Goal: Transaction & Acquisition: Purchase product/service

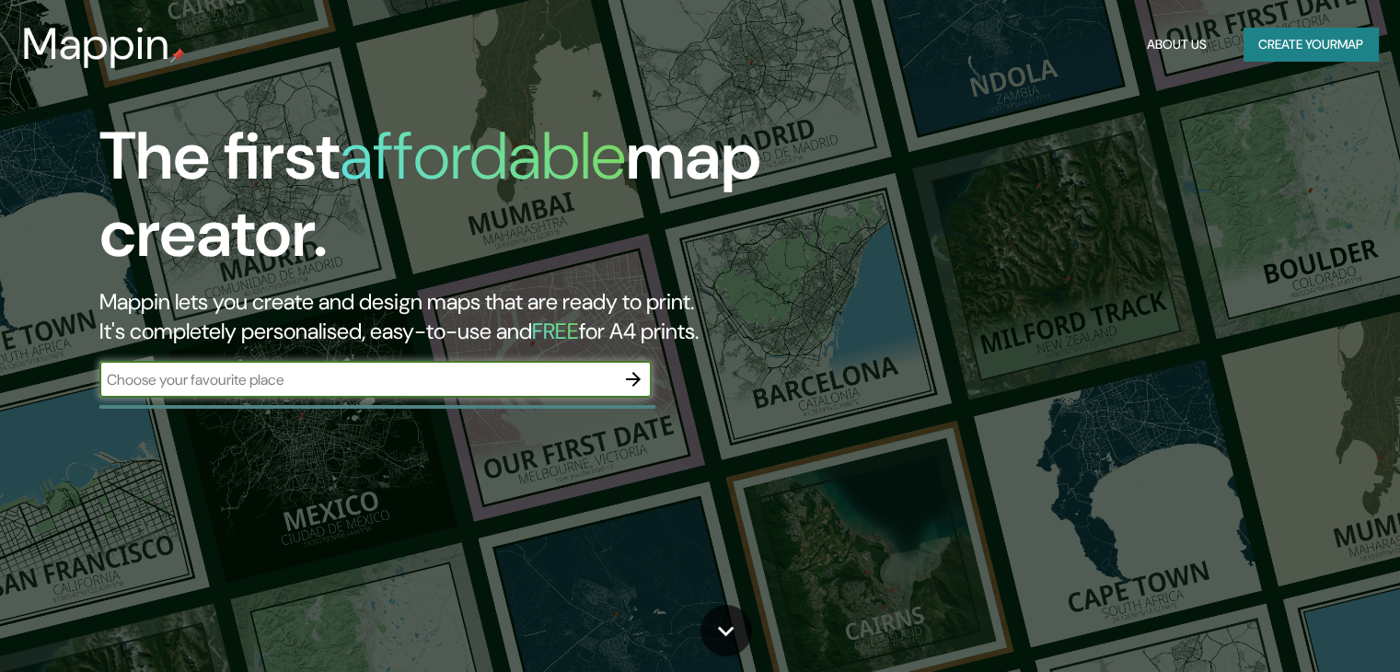
click at [372, 384] on input "text" at bounding box center [356, 379] width 515 height 21
type input "belalcazar"
click at [627, 384] on icon "button" at bounding box center [633, 379] width 22 height 22
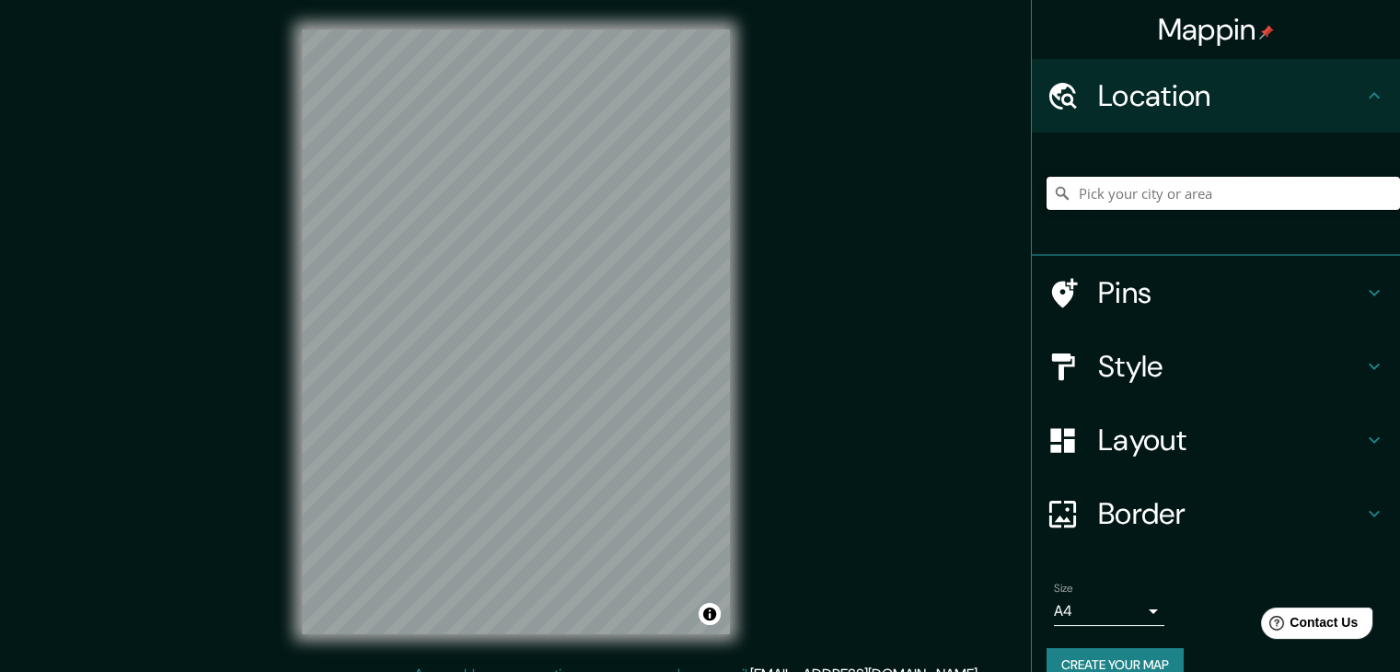
click at [1236, 201] on input "Pick your city or area" at bounding box center [1222, 193] width 353 height 33
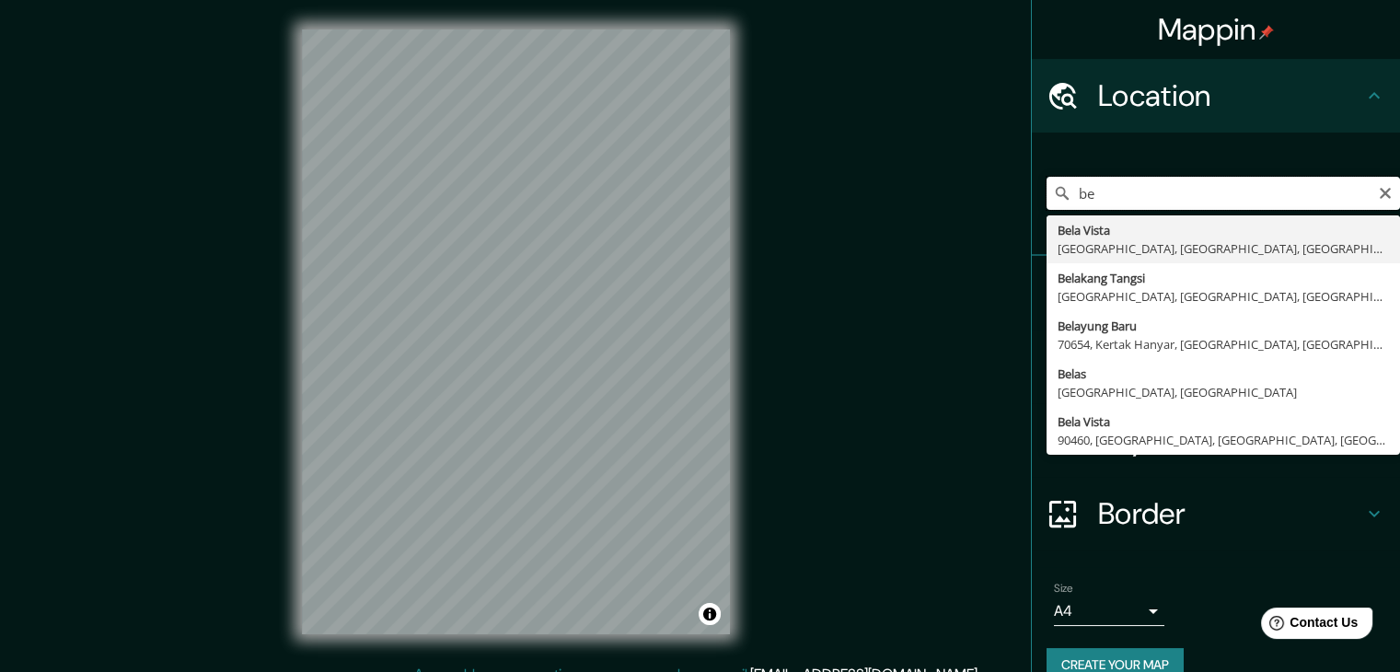
type input "b"
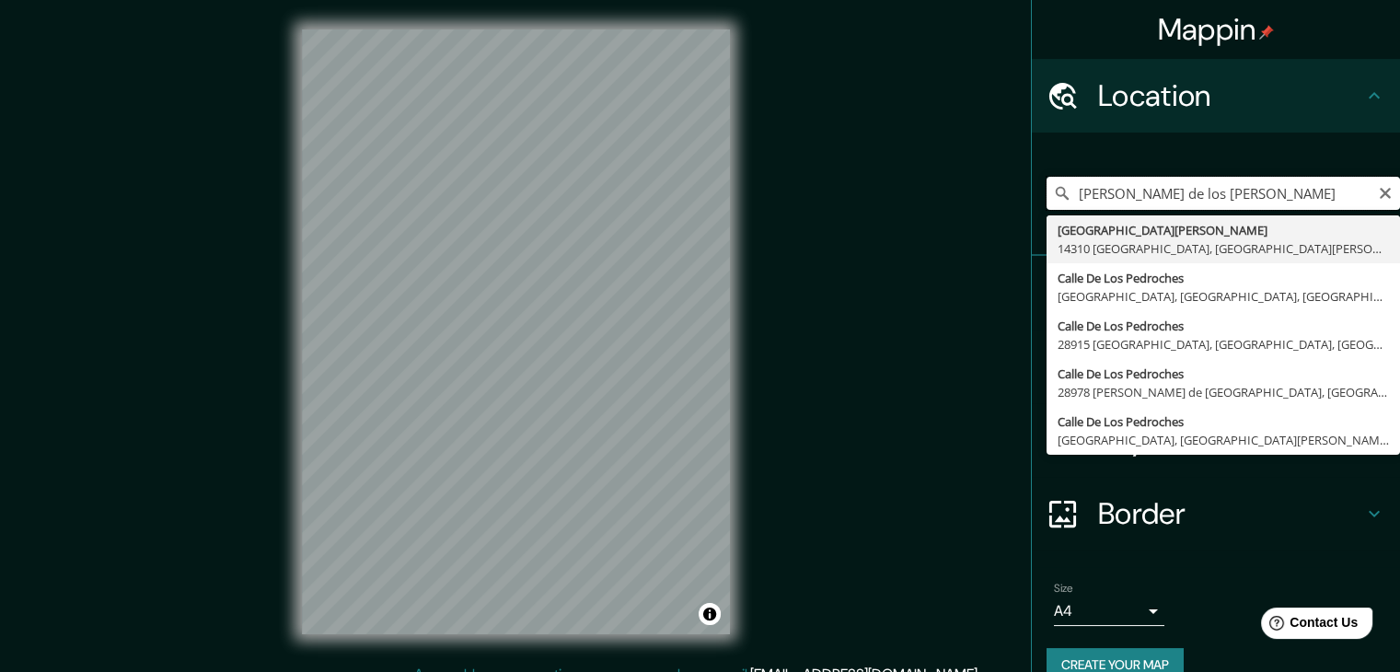
click at [1234, 191] on input "[PERSON_NAME] de los [PERSON_NAME]" at bounding box center [1222, 193] width 353 height 33
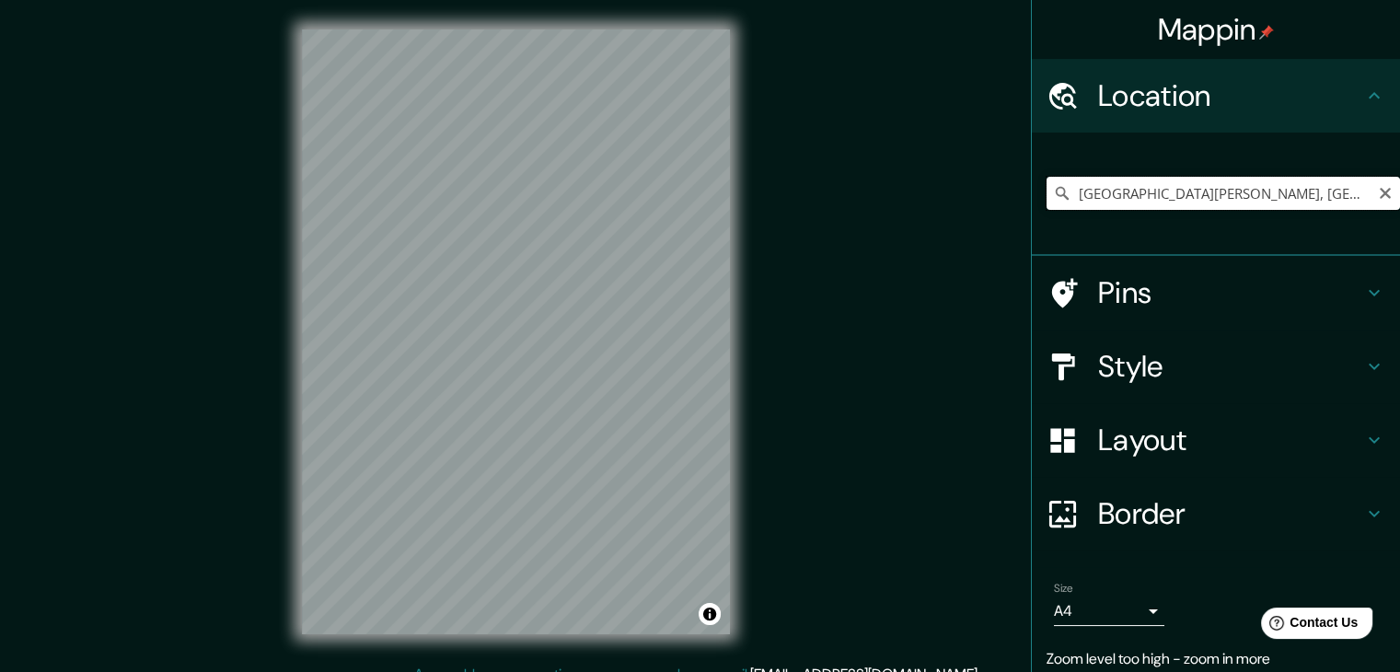
click at [1150, 191] on input "[GEOGRAPHIC_DATA][PERSON_NAME], [GEOGRAPHIC_DATA], [GEOGRAPHIC_DATA][PERSON_NAM…" at bounding box center [1222, 193] width 353 height 33
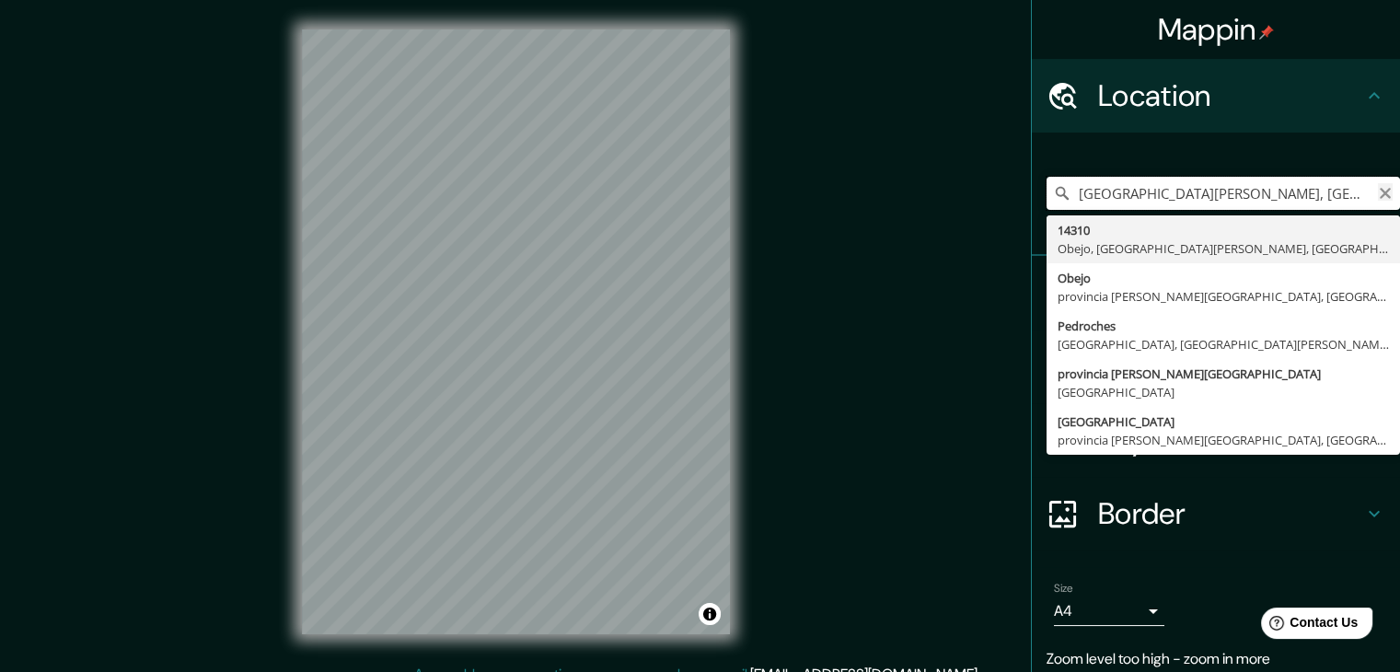
type input "[GEOGRAPHIC_DATA][PERSON_NAME], [GEOGRAPHIC_DATA], [GEOGRAPHIC_DATA][PERSON_NAM…"
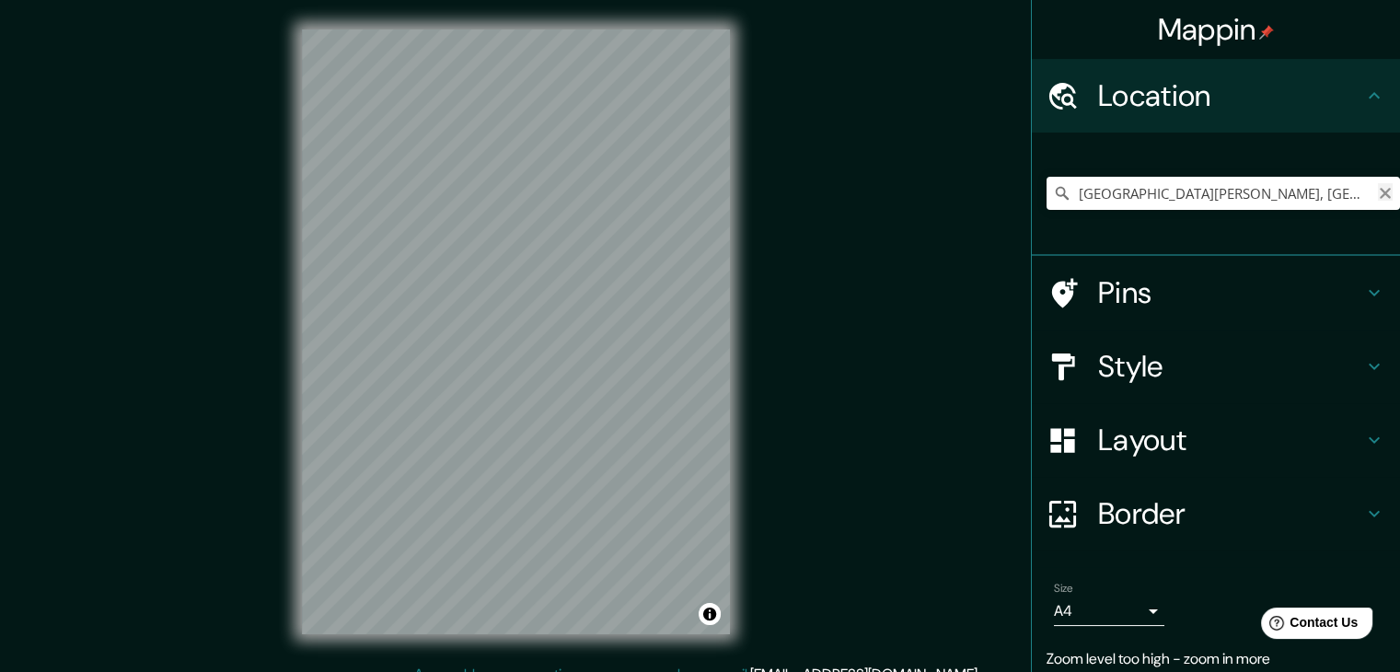
click at [1380, 192] on icon "Clear" at bounding box center [1385, 193] width 11 height 11
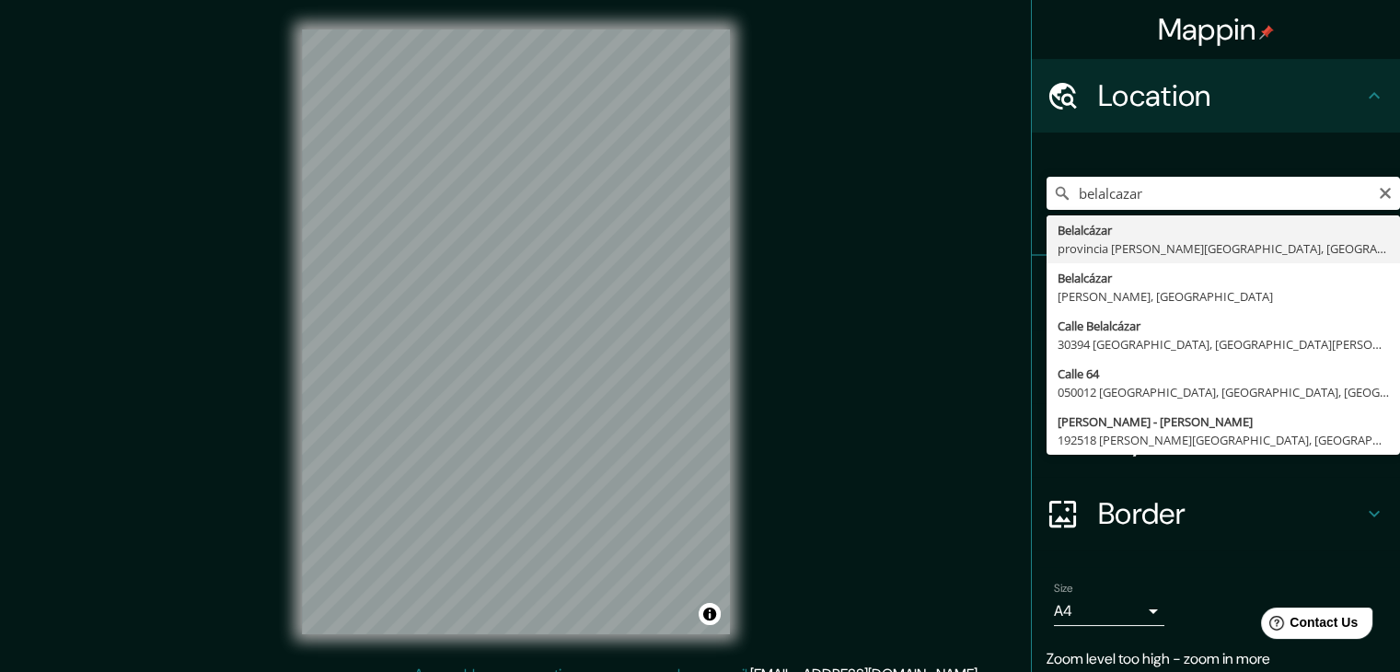
type input "[PERSON_NAME], [GEOGRAPHIC_DATA][PERSON_NAME], [GEOGRAPHIC_DATA]"
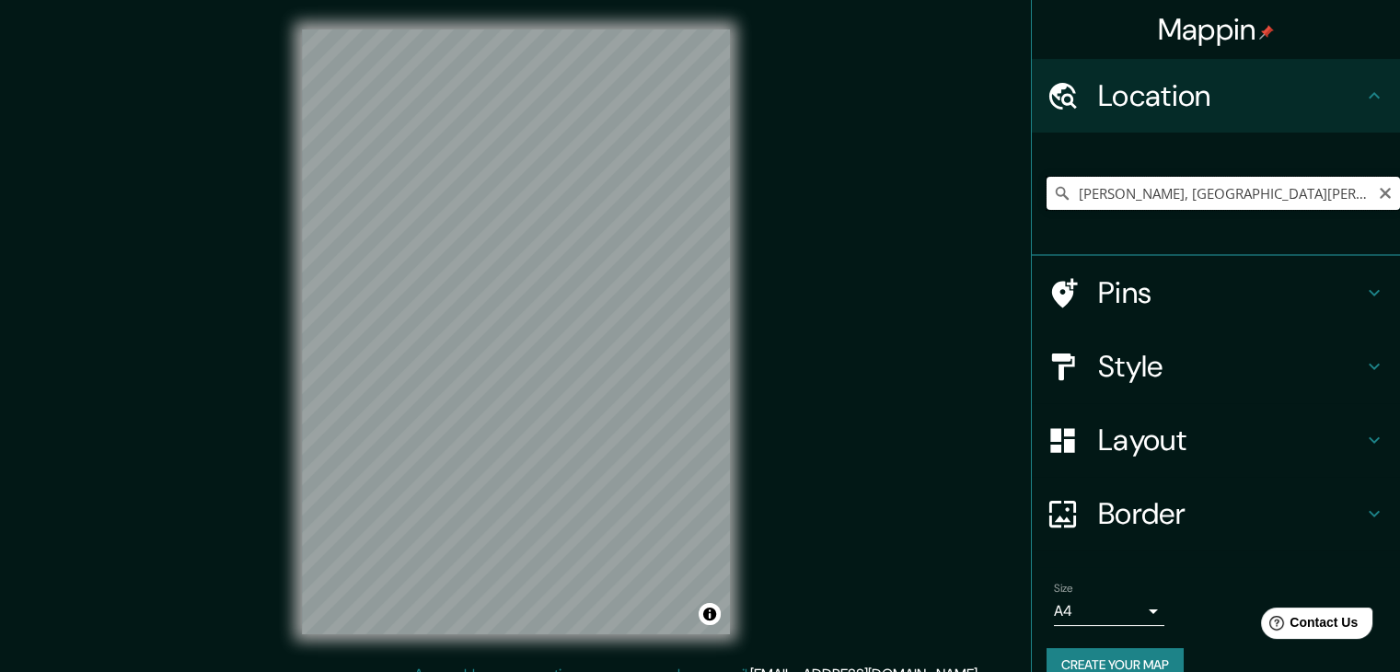
click at [1356, 196] on input "[PERSON_NAME], [GEOGRAPHIC_DATA][PERSON_NAME], [GEOGRAPHIC_DATA]" at bounding box center [1222, 193] width 353 height 33
click at [1328, 232] on div "[PERSON_NAME], [GEOGRAPHIC_DATA][PERSON_NAME], [GEOGRAPHIC_DATA]" at bounding box center [1222, 193] width 353 height 92
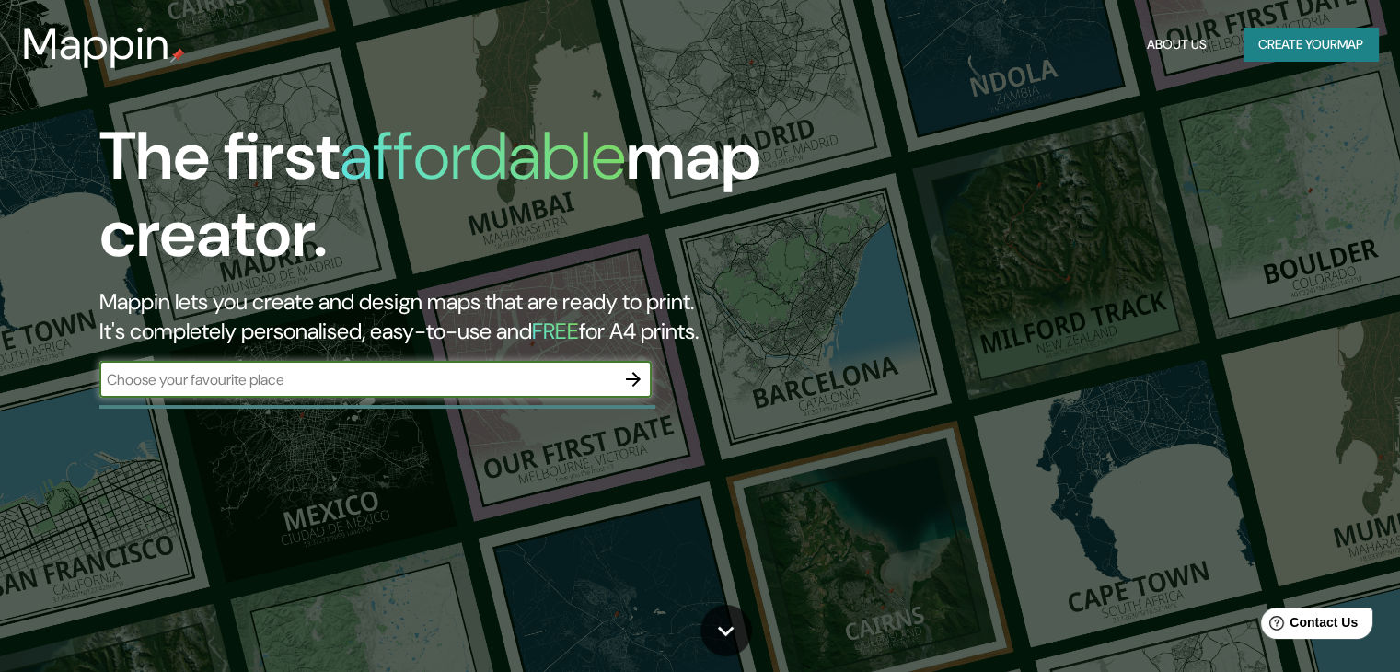
click at [155, 385] on input "text" at bounding box center [356, 379] width 515 height 21
type input "belalcazar"
click at [628, 378] on icon "button" at bounding box center [633, 379] width 15 height 15
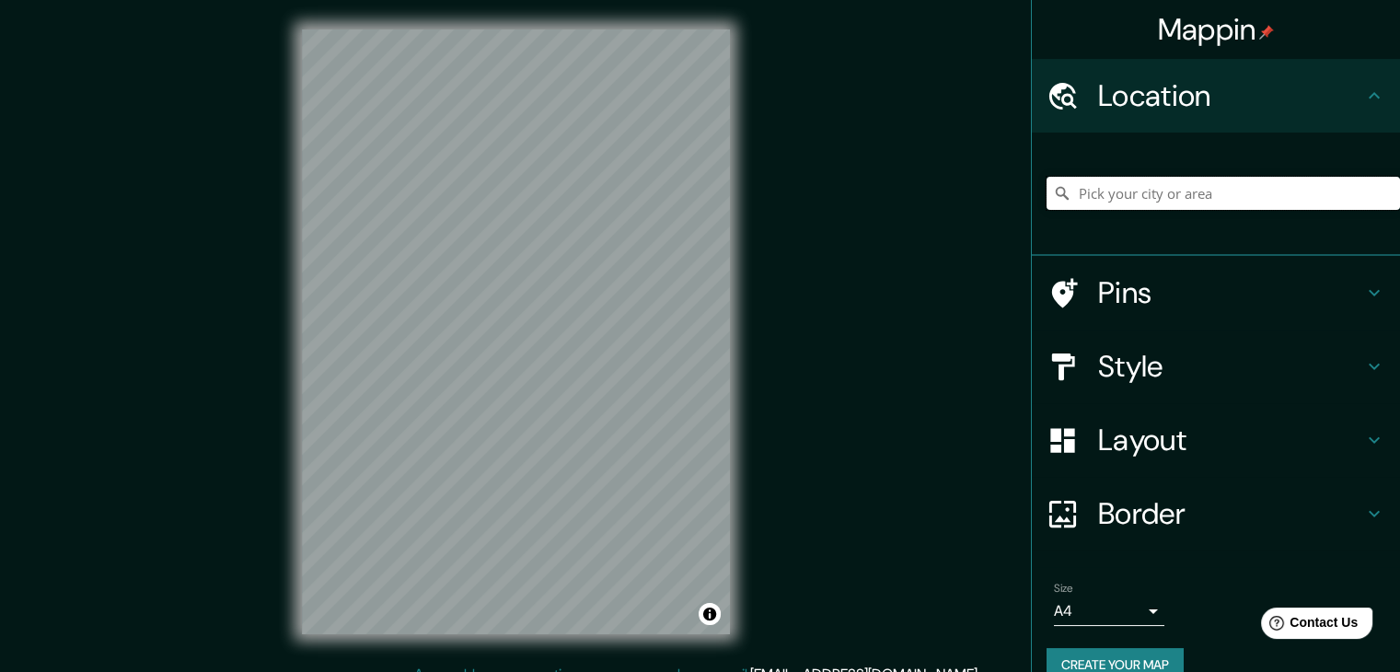
click at [1155, 185] on input "Pick your city or area" at bounding box center [1222, 193] width 353 height 33
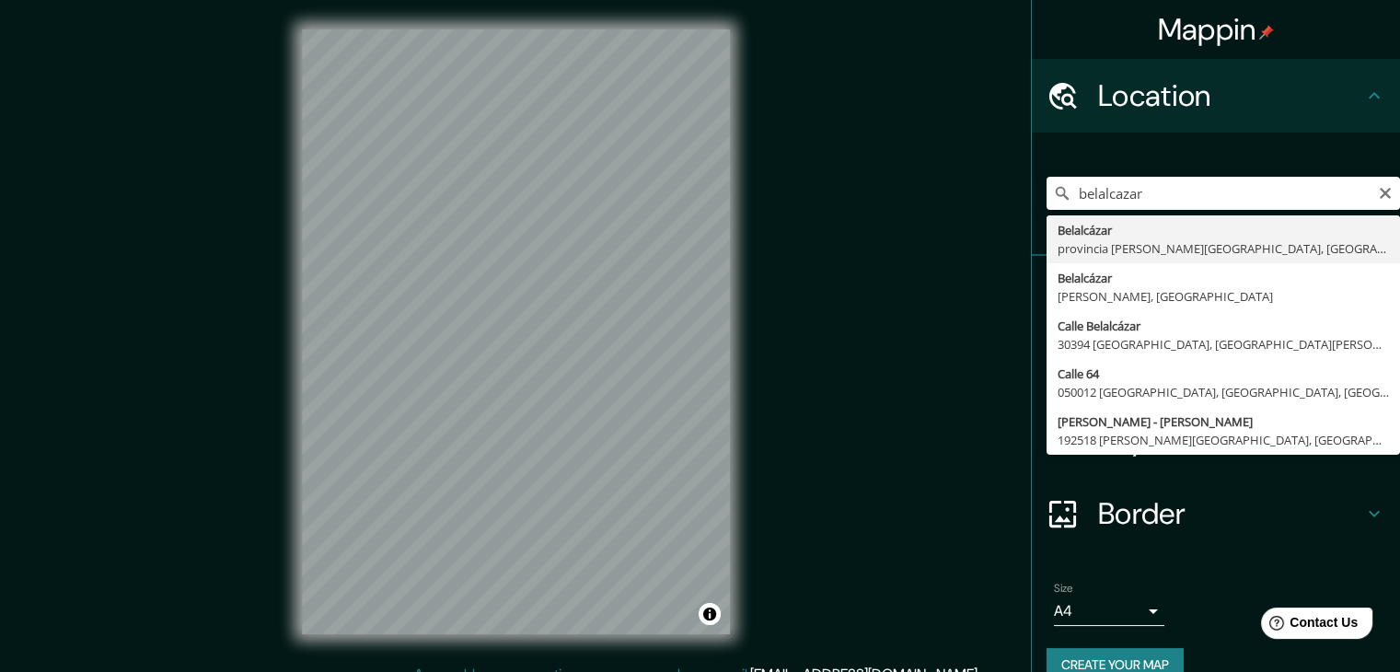
type input "[PERSON_NAME], [GEOGRAPHIC_DATA][PERSON_NAME], [GEOGRAPHIC_DATA]"
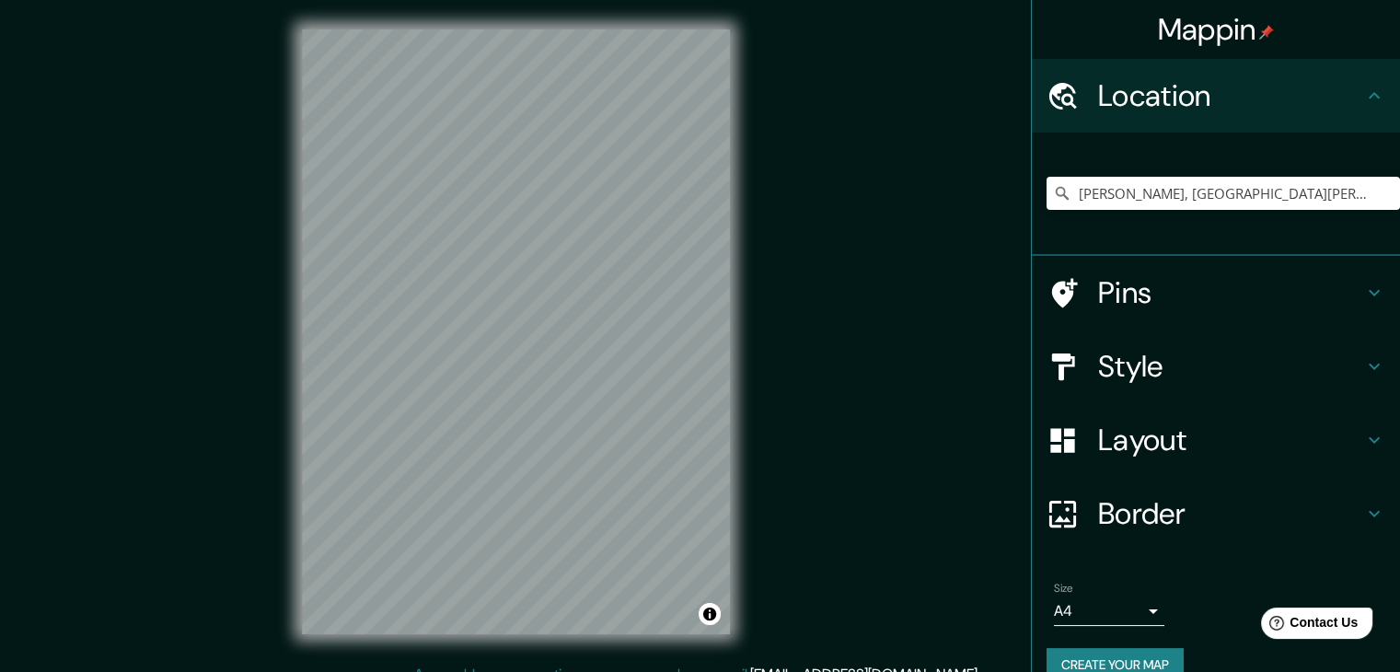
click at [736, 590] on div "© Mapbox © OpenStreetMap Improve this map" at bounding box center [515, 332] width 487 height 664
click at [753, 473] on div "© Mapbox © OpenStreetMap Improve this map" at bounding box center [515, 332] width 487 height 664
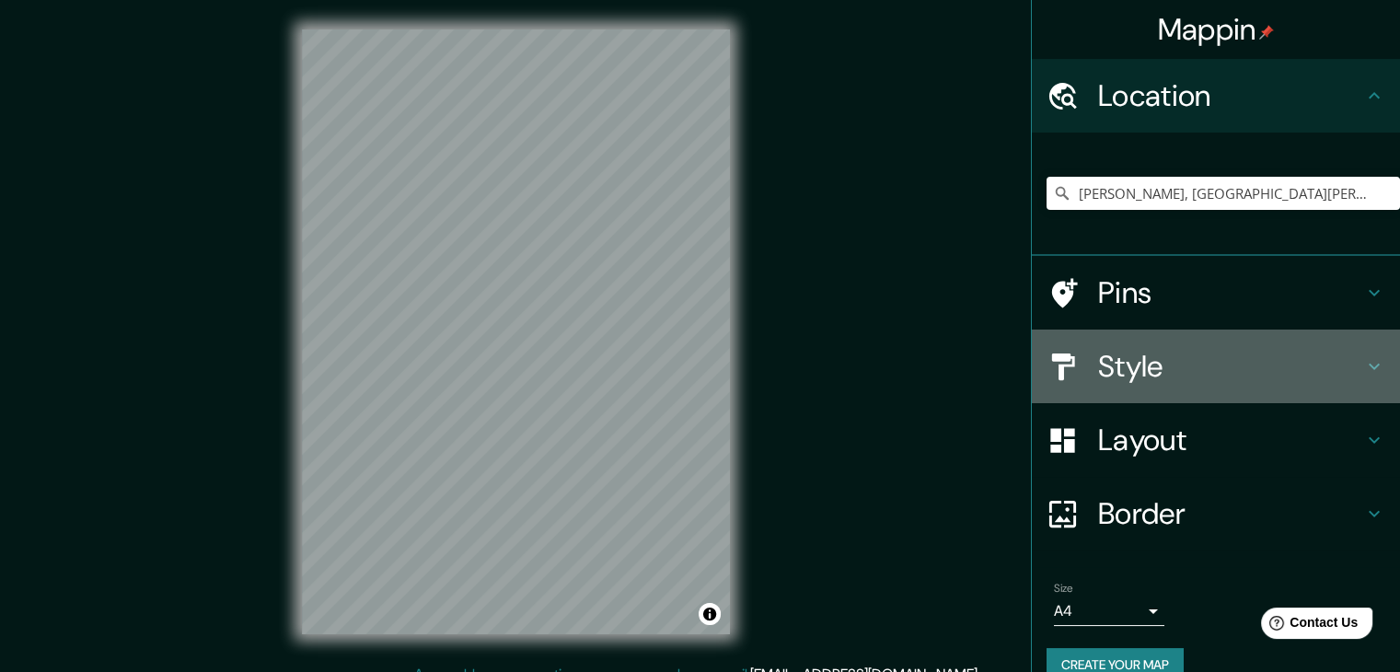
click at [1200, 344] on div "Style" at bounding box center [1216, 366] width 368 height 74
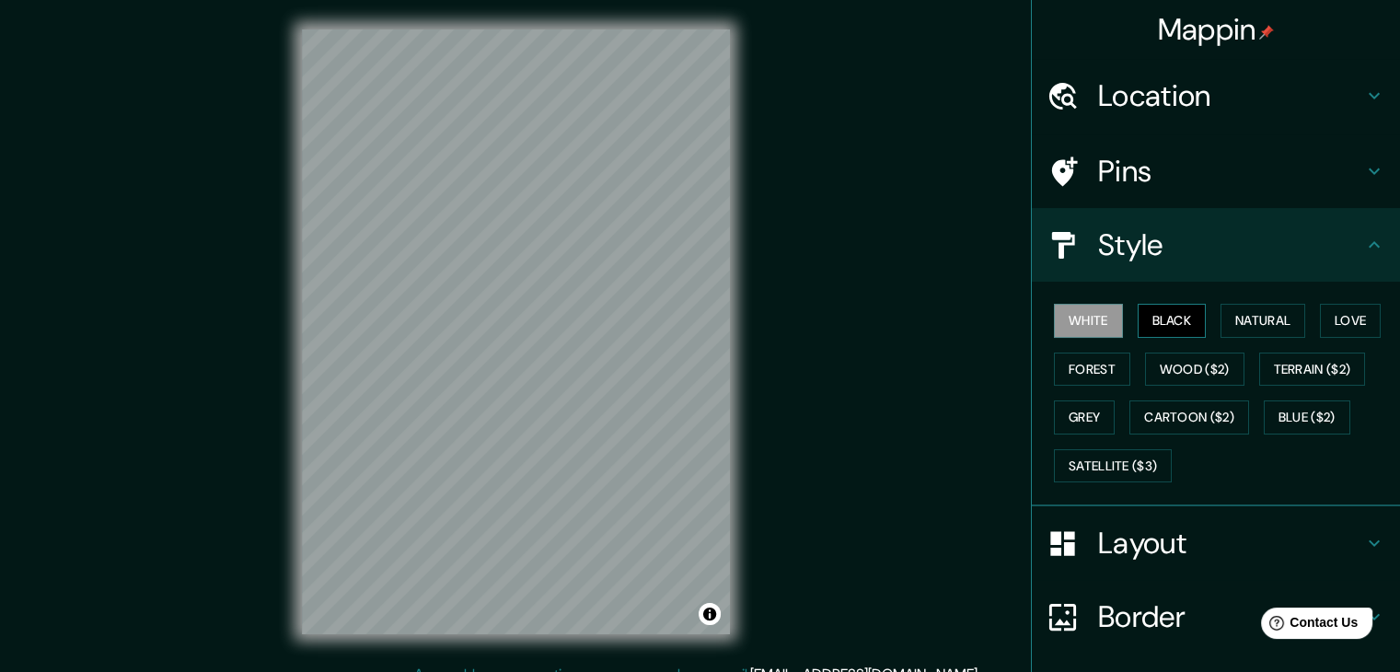
click at [1149, 330] on button "Black" at bounding box center [1172, 321] width 69 height 34
click at [821, 513] on div "Mappin Location [GEOGRAPHIC_DATA], [GEOGRAPHIC_DATA][PERSON_NAME], [GEOGRAPHIC_…" at bounding box center [700, 346] width 1400 height 693
click at [861, 517] on div "Mappin Location [GEOGRAPHIC_DATA], [GEOGRAPHIC_DATA][PERSON_NAME], [GEOGRAPHIC_…" at bounding box center [700, 346] width 1400 height 693
click at [766, 402] on div "Mappin Location [GEOGRAPHIC_DATA], [GEOGRAPHIC_DATA][PERSON_NAME], [GEOGRAPHIC_…" at bounding box center [700, 346] width 1400 height 693
